Goal: Use online tool/utility

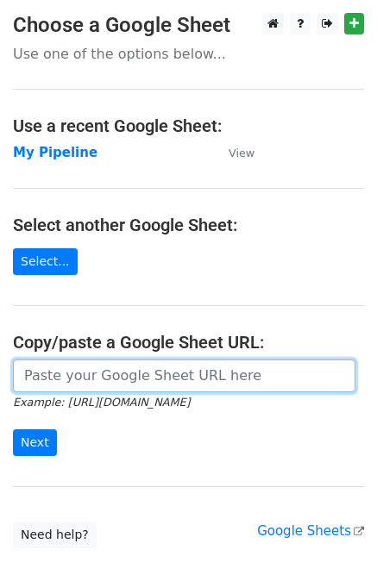
click at [217, 387] on input "url" at bounding box center [184, 375] width 342 height 33
paste input "https://docs.google.com/spreadsheets/d/1U_mQk6aSlQtYKjJl1zyBDHA5CHALlrQZ76MJY6o…"
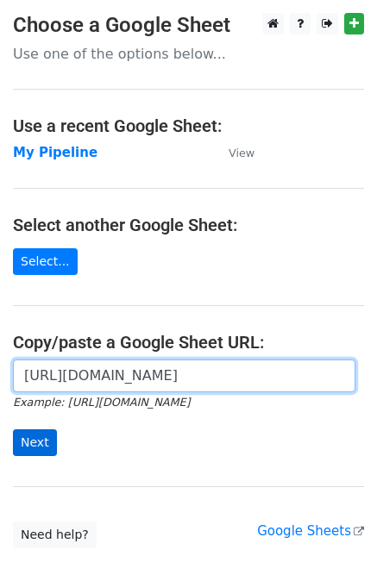
type input "https://docs.google.com/spreadsheets/d/1U_mQk6aSlQtYKjJl1zyBDHA5CHALlrQZ76MJY6o…"
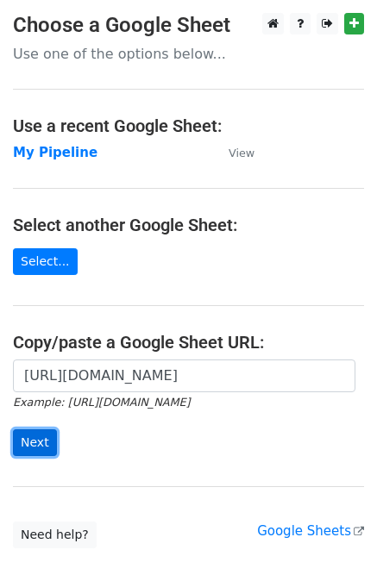
click at [34, 444] on input "Next" at bounding box center [35, 442] width 44 height 27
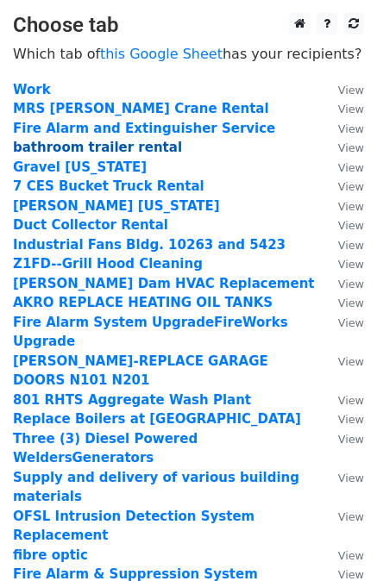
click at [103, 149] on strong "bathroom trailer rental" at bounding box center [97, 148] width 169 height 16
